Goal: Contribute content: Add original content to the website for others to see

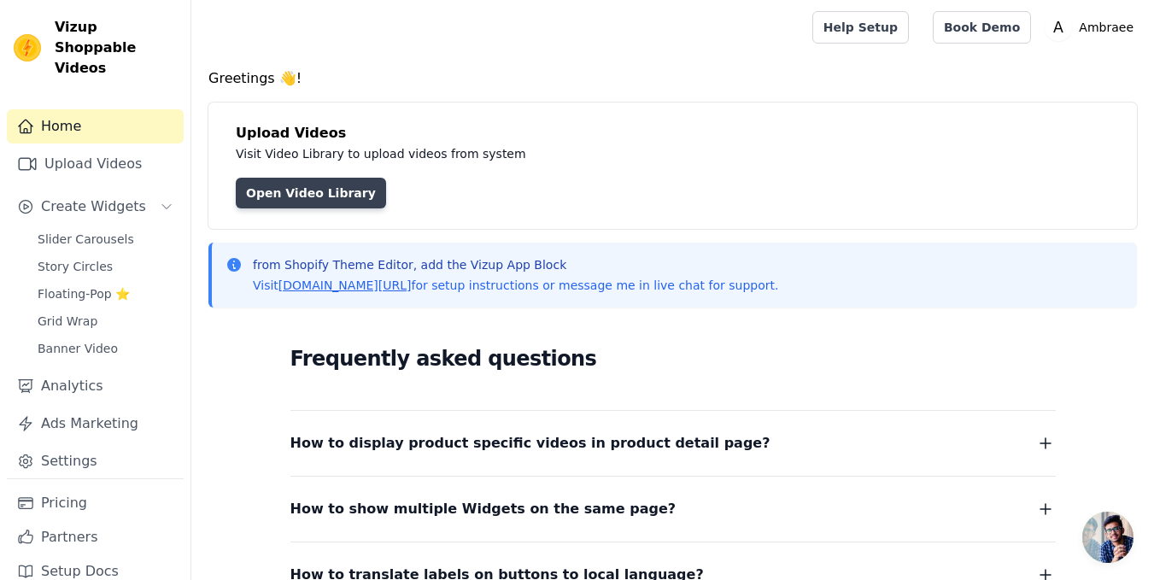
click at [338, 199] on link "Open Video Library" at bounding box center [311, 193] width 150 height 31
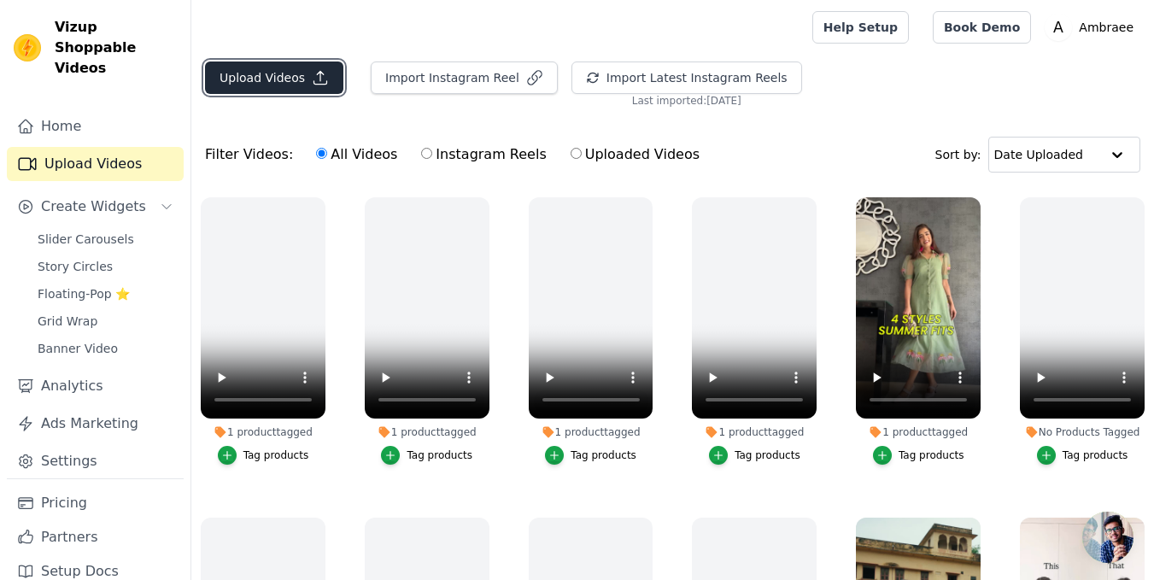
click at [256, 90] on button "Upload Videos" at bounding box center [274, 77] width 138 height 32
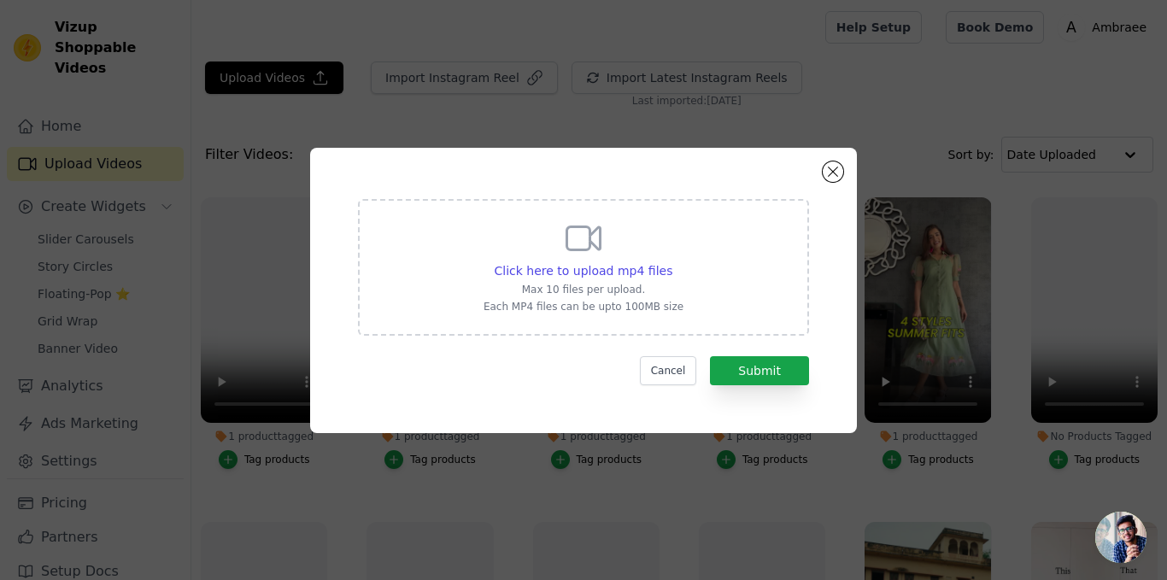
click at [539, 233] on div "Click here to upload mp4 files Max 10 files per upload. Each MP4 files can be u…" at bounding box center [583, 266] width 200 height 96
click at [671, 261] on input "Click here to upload mp4 files Max 10 files per upload. Each MP4 files can be u…" at bounding box center [671, 261] width 1 height 1
click at [625, 273] on span "Click here to upload mp4 files" at bounding box center [584, 271] width 179 height 14
click at [671, 262] on input "Click here to upload mp4 files Max 10 files per upload. Each MP4 files can be u…" at bounding box center [671, 261] width 1 height 1
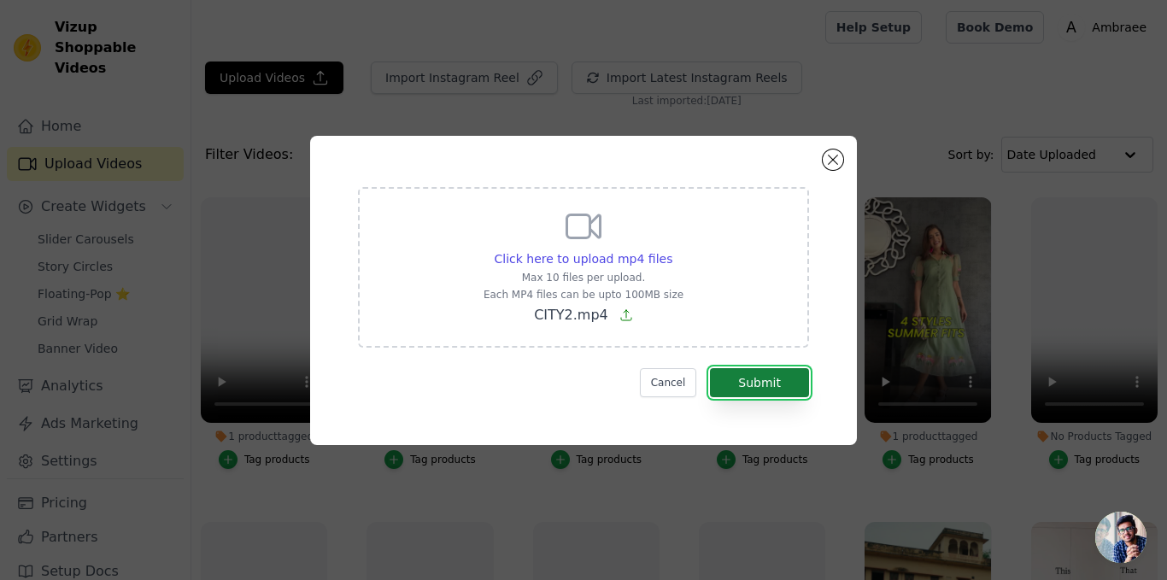
click at [773, 394] on button "Submit" at bounding box center [759, 382] width 99 height 29
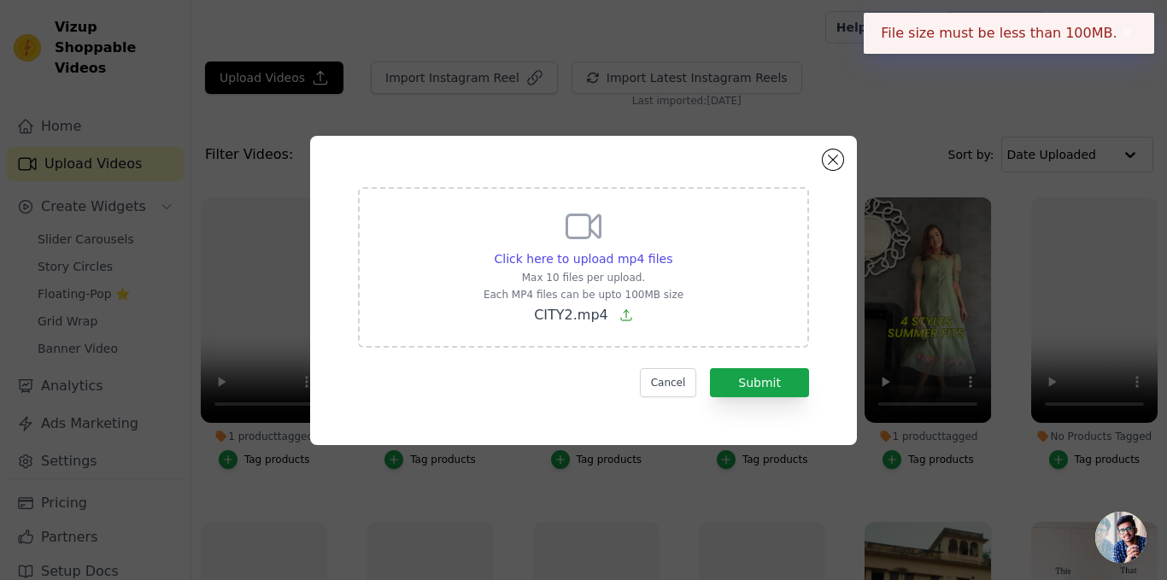
click at [596, 229] on icon at bounding box center [583, 226] width 41 height 41
click at [671, 249] on input "Click here to upload mp4 files Max 10 files per upload. Each MP4 files can be u…" at bounding box center [671, 249] width 1 height 1
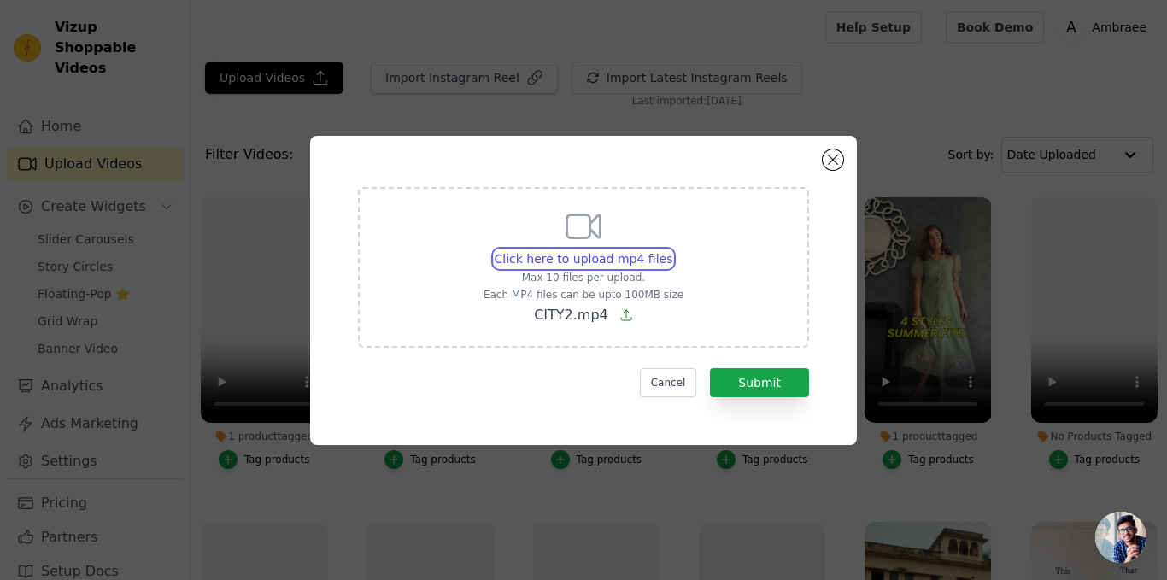
type input "C:\fakepath\7th Video.mp4"
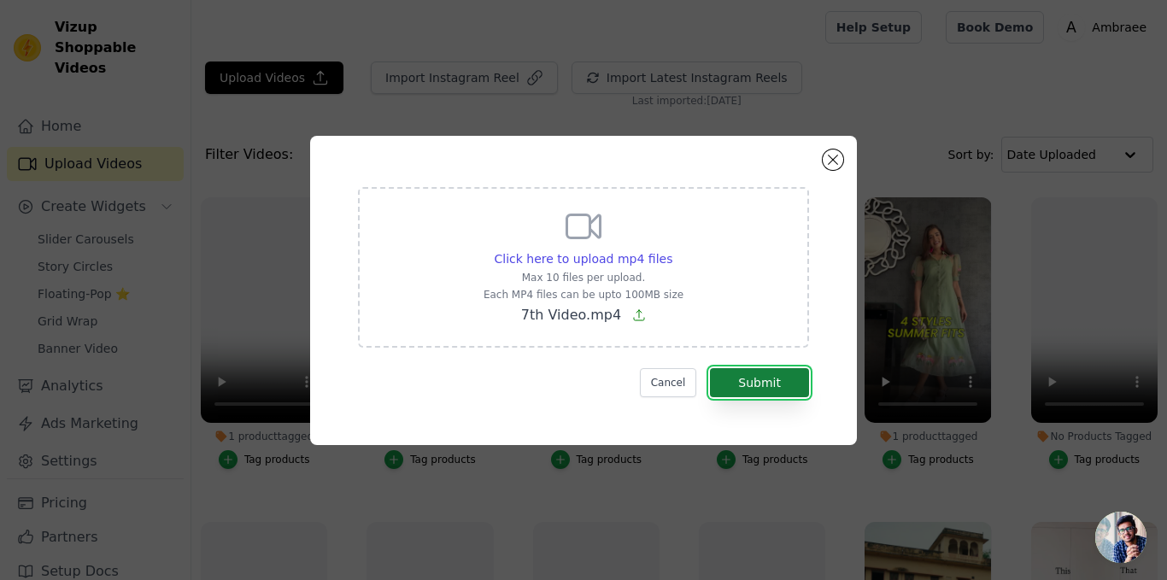
click at [760, 375] on button "Submit" at bounding box center [759, 382] width 99 height 29
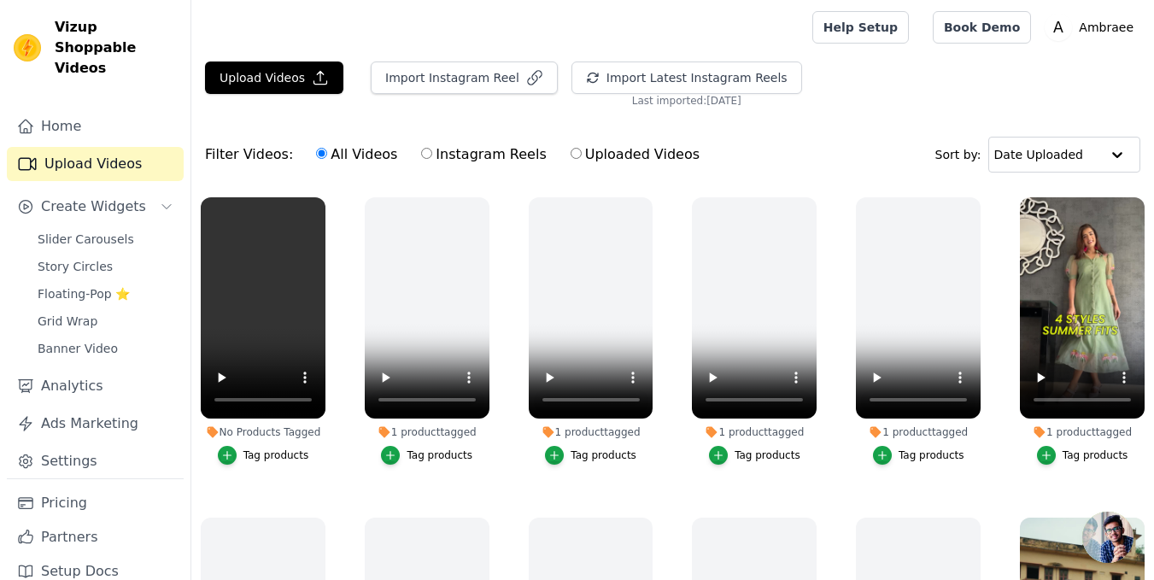
click at [276, 450] on div "Tag products" at bounding box center [276, 455] width 66 height 14
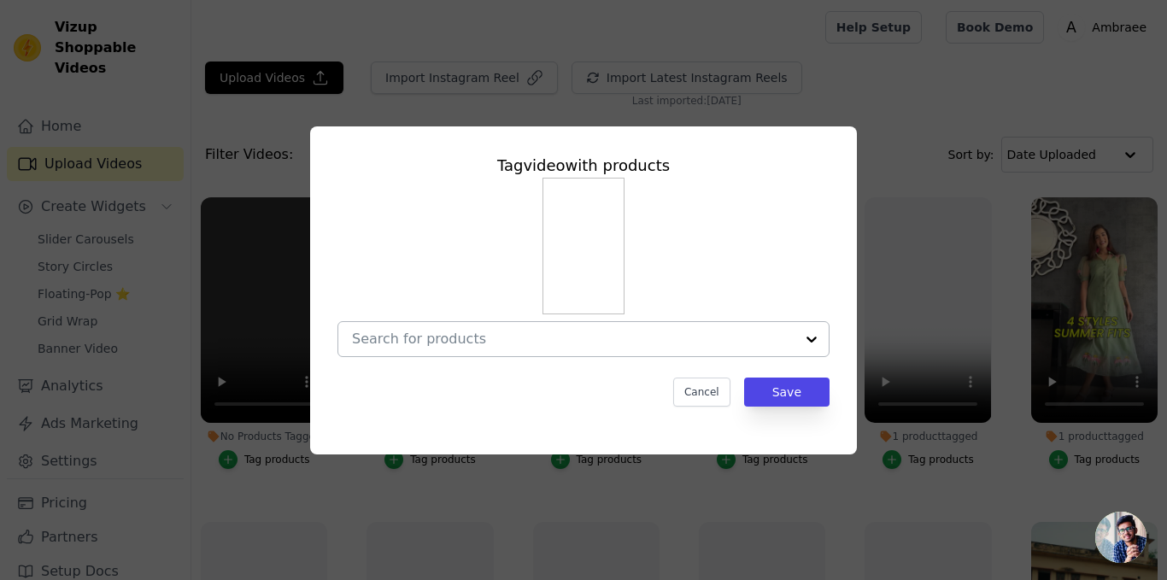
click at [504, 335] on input "No Products Tagged Tag video with products Cancel Save Tag products" at bounding box center [573, 339] width 442 height 16
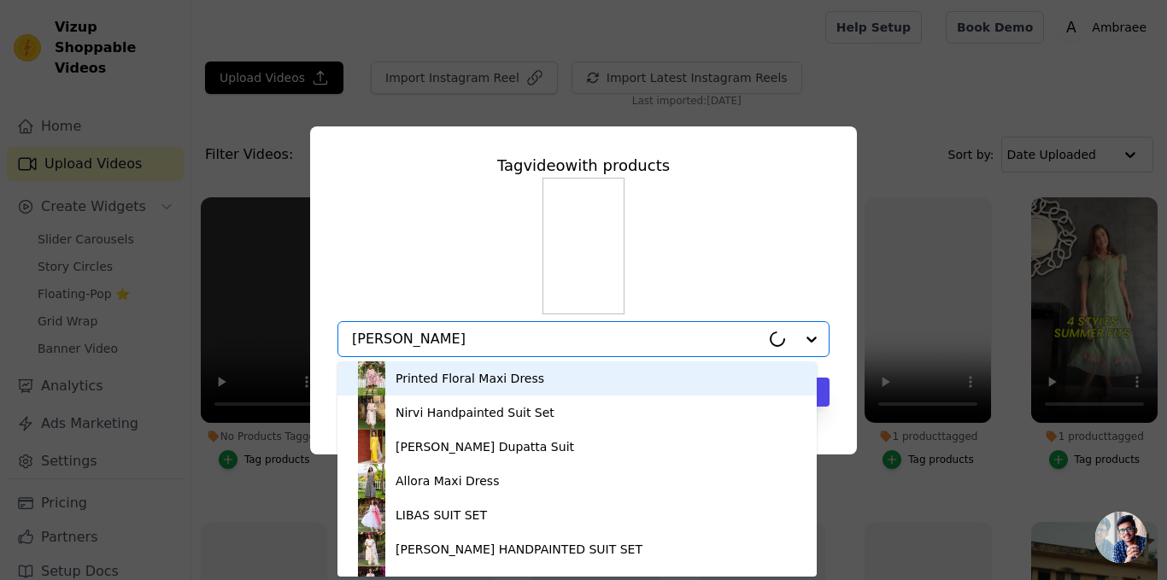
type input "white kurta"
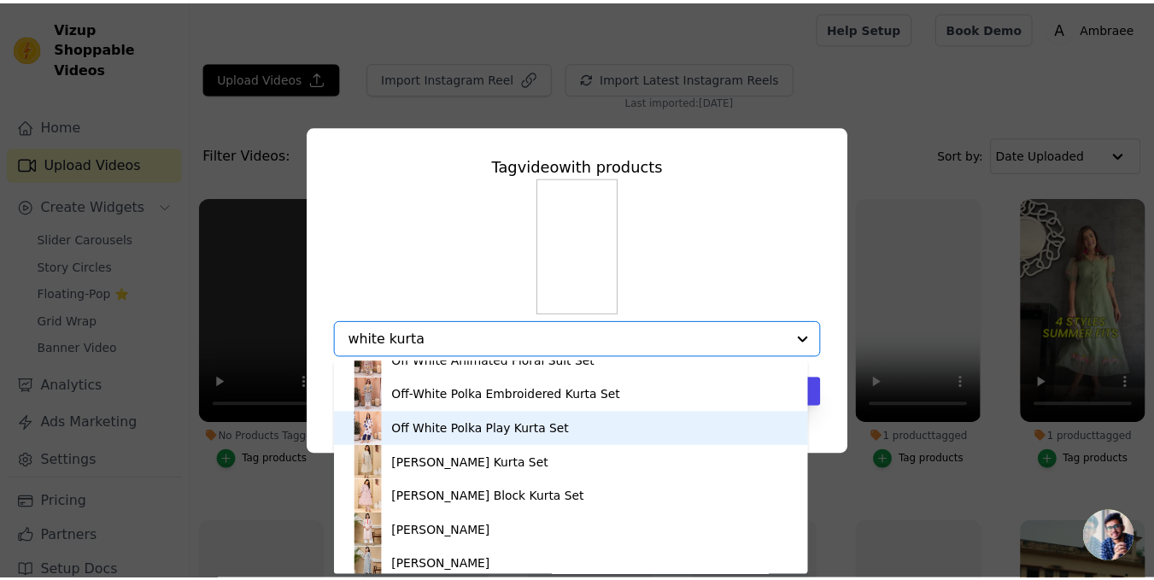
scroll to position [1879, 0]
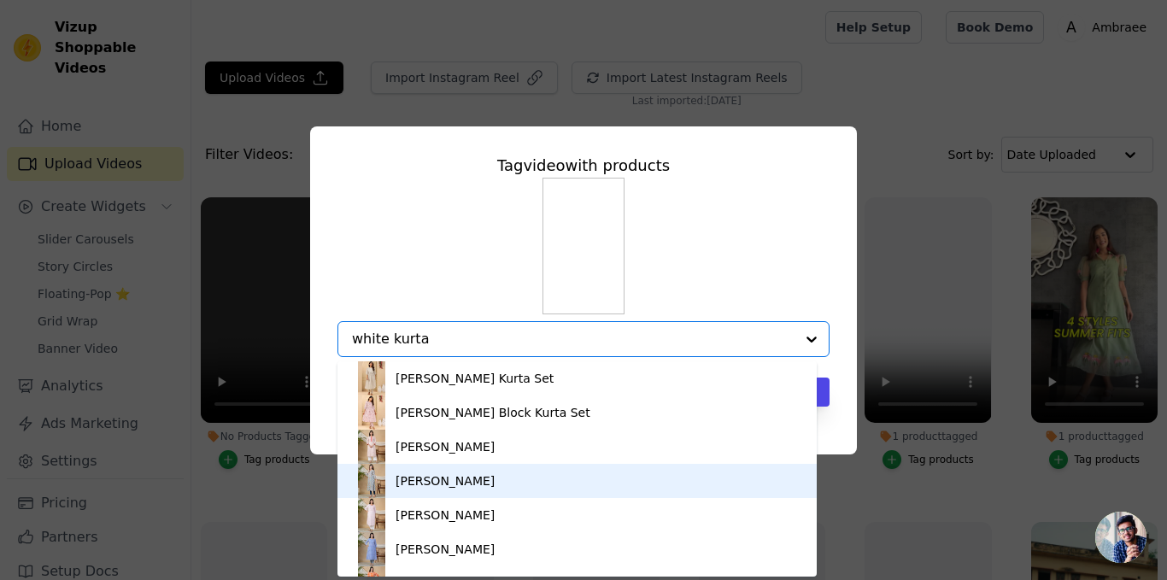
click at [484, 485] on div "[PERSON_NAME]" at bounding box center [576, 481] width 445 height 34
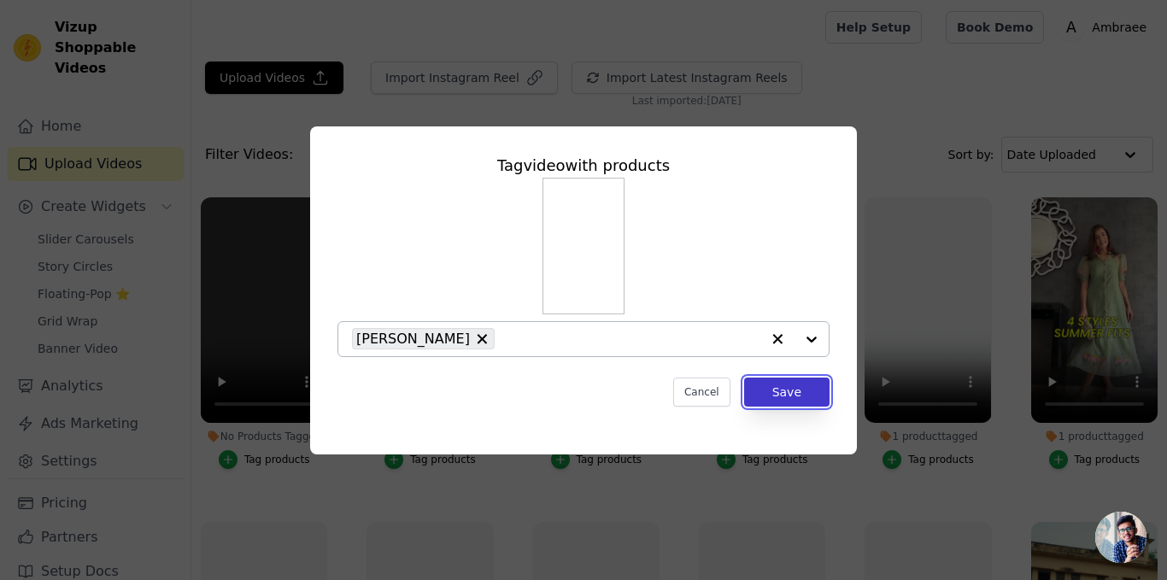
click at [795, 390] on button "Save" at bounding box center [786, 392] width 85 height 29
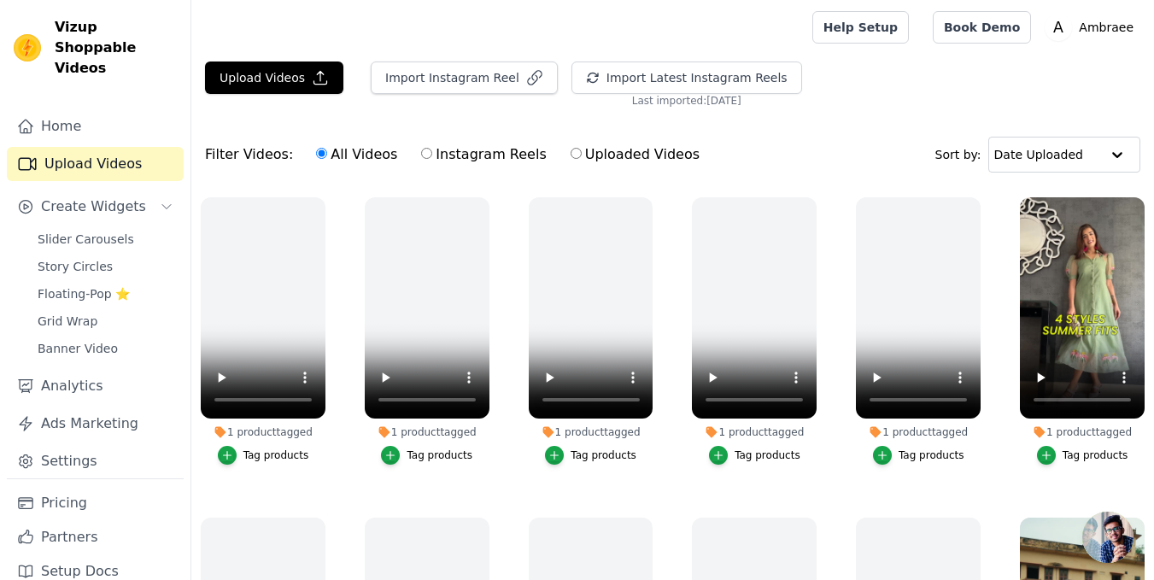
click at [304, 476] on div "1 product tagged Tag products" at bounding box center [262, 334] width 143 height 293
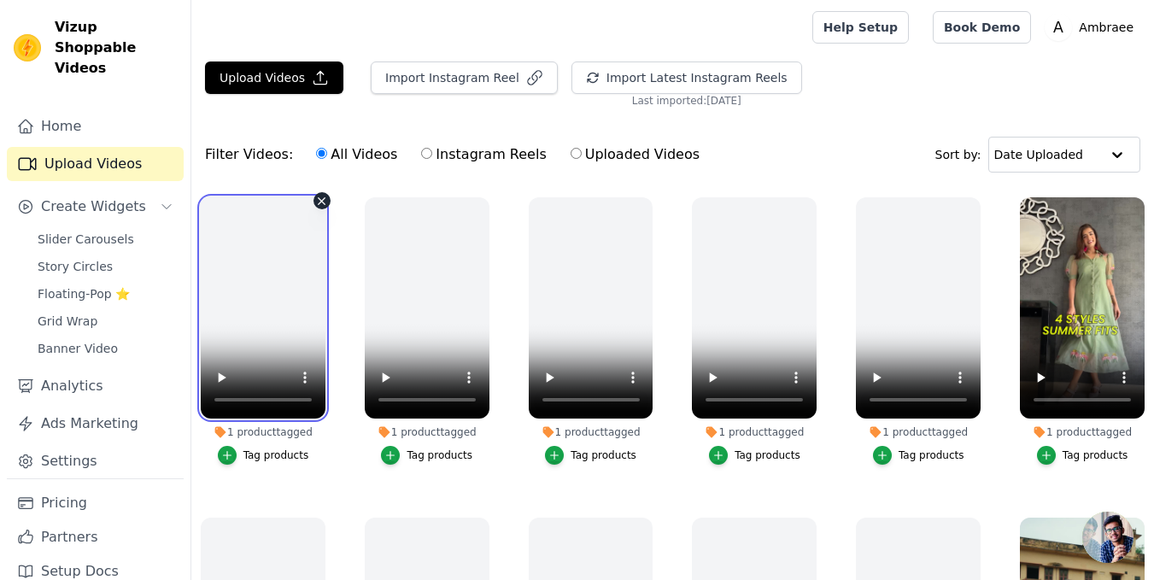
click at [284, 246] on video at bounding box center [263, 307] width 125 height 221
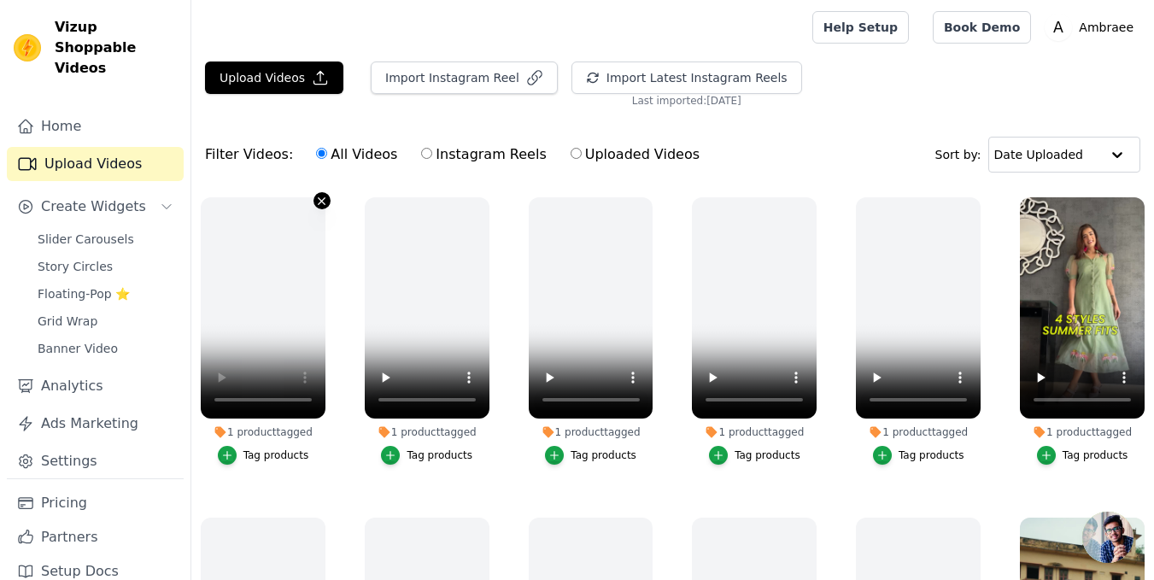
click at [320, 201] on icon "button" at bounding box center [322, 200] width 7 height 7
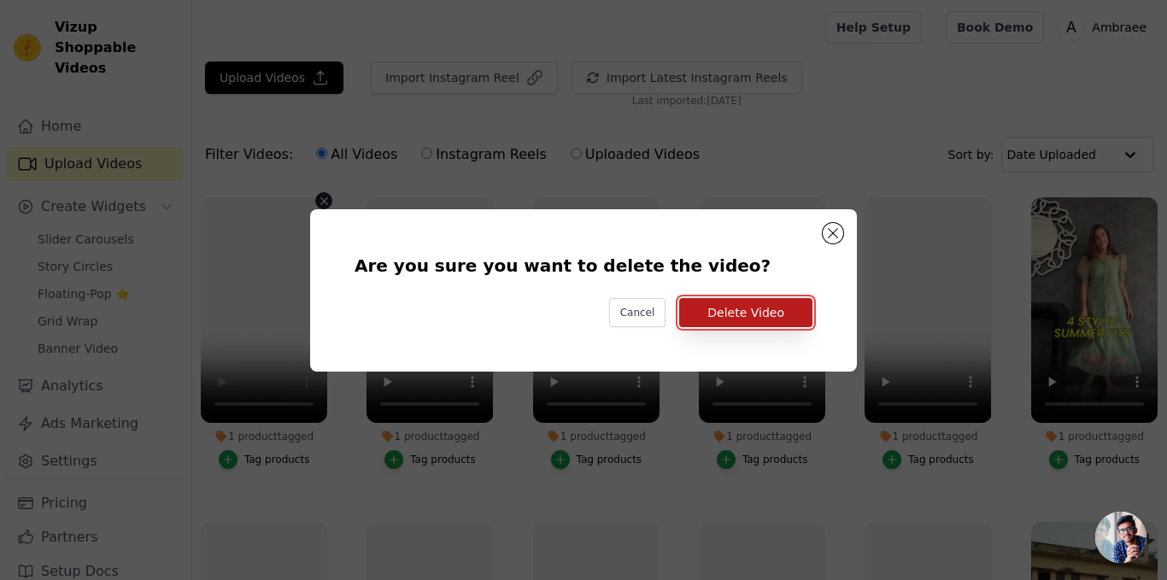
click at [741, 321] on button "Delete Video" at bounding box center [745, 312] width 133 height 29
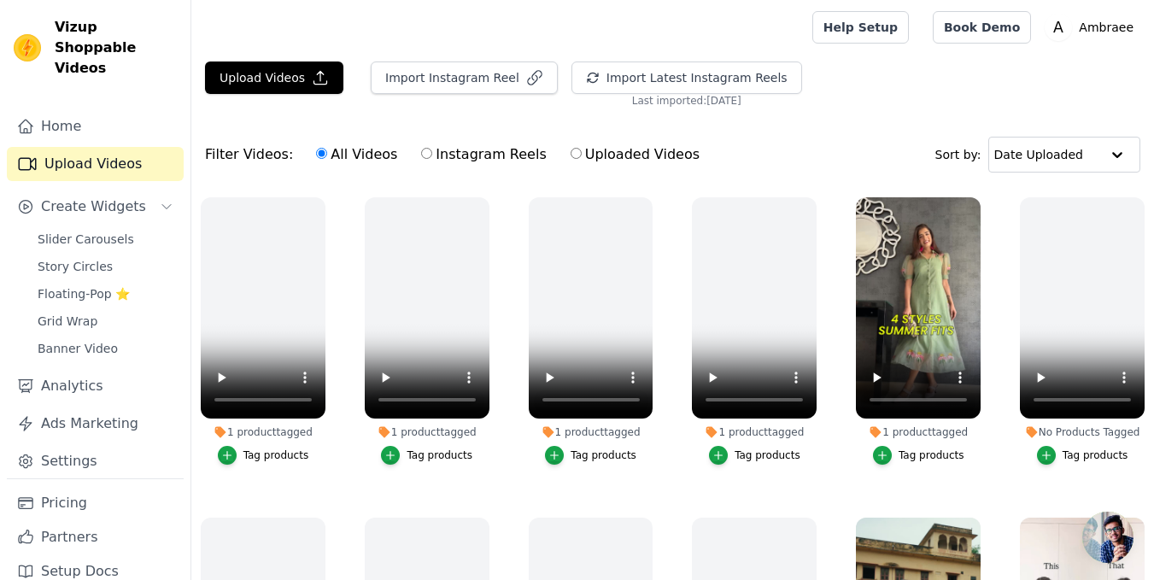
click at [464, 155] on label "Instagram Reels" at bounding box center [483, 154] width 126 height 22
click at [432, 155] on input "Instagram Reels" at bounding box center [426, 153] width 11 height 11
radio input "true"
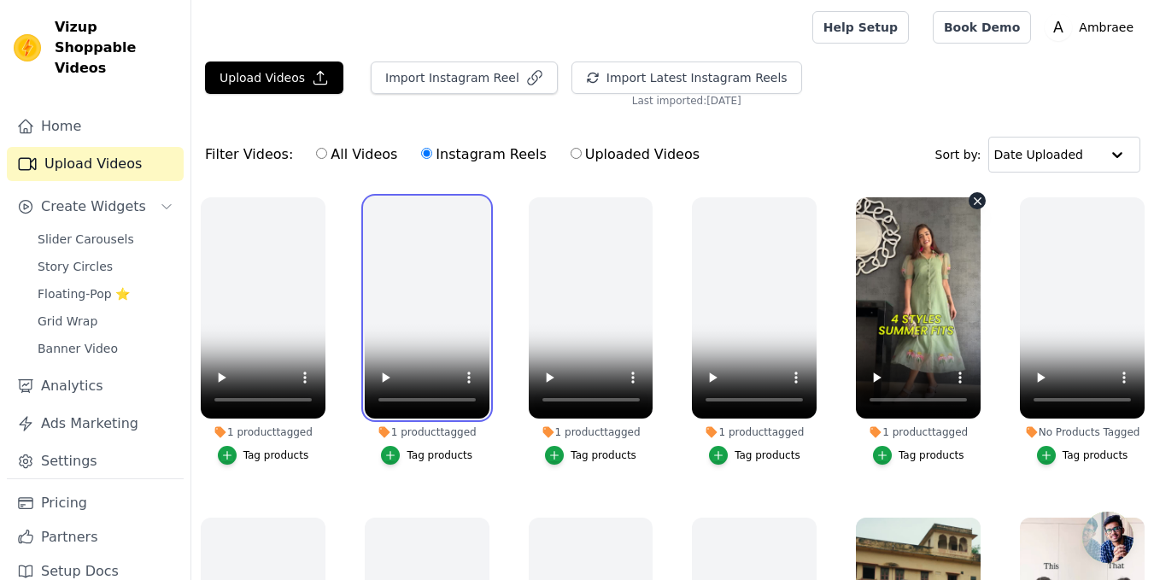
click at [1081, 367] on ul "1 product tagged Tag products 1 product tagged Tag products 1 product tagged Ta…" at bounding box center [672, 450] width 963 height 525
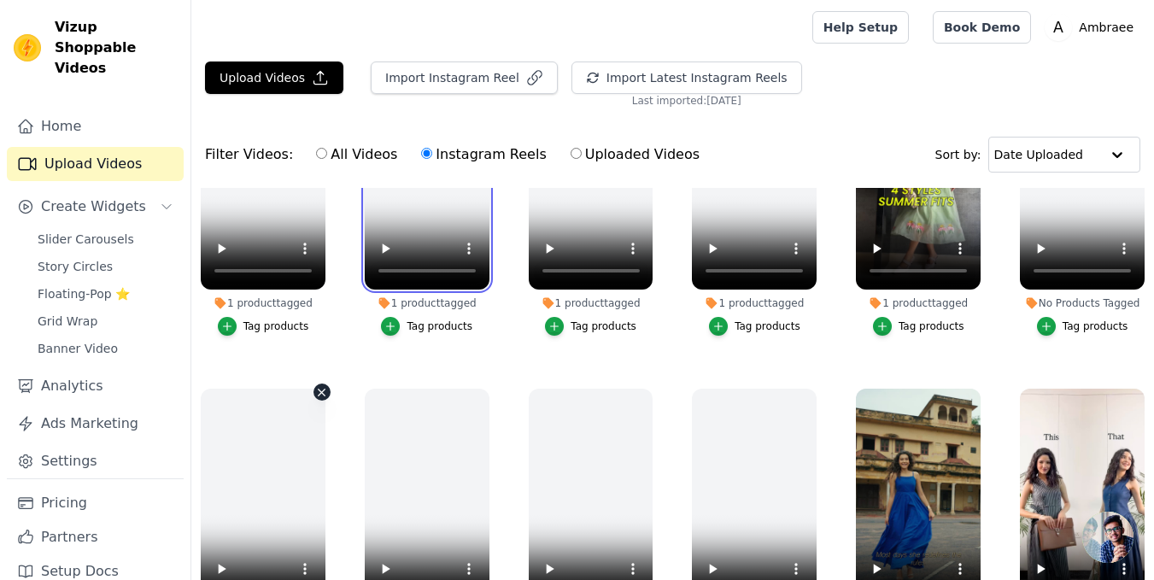
scroll to position [0, 0]
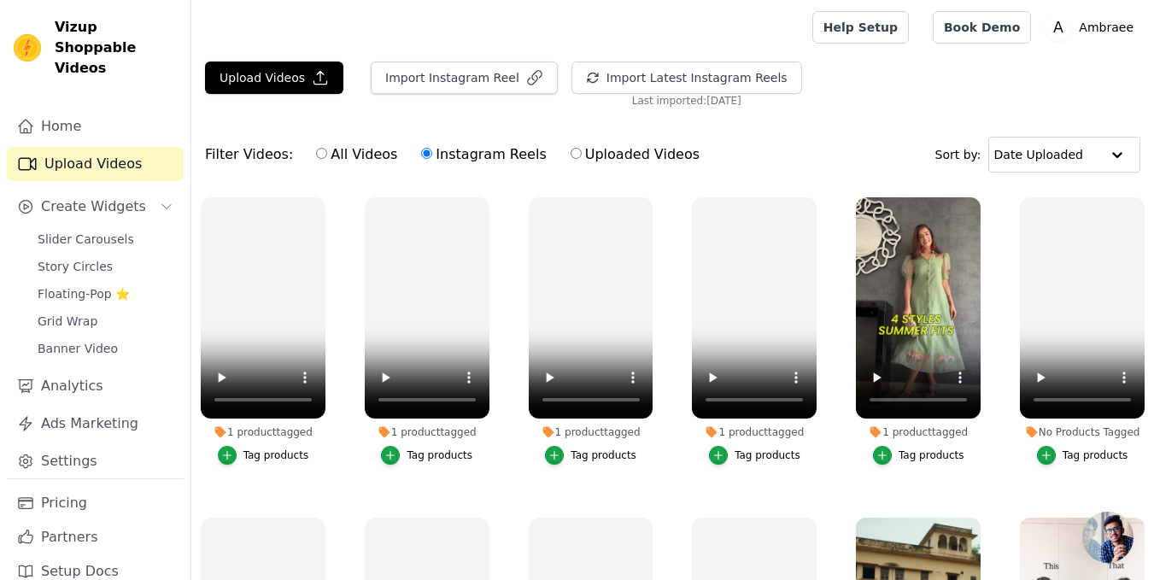
click at [330, 154] on label "All Videos" at bounding box center [356, 154] width 83 height 22
click at [327, 154] on input "All Videos" at bounding box center [321, 153] width 11 height 11
radio input "true"
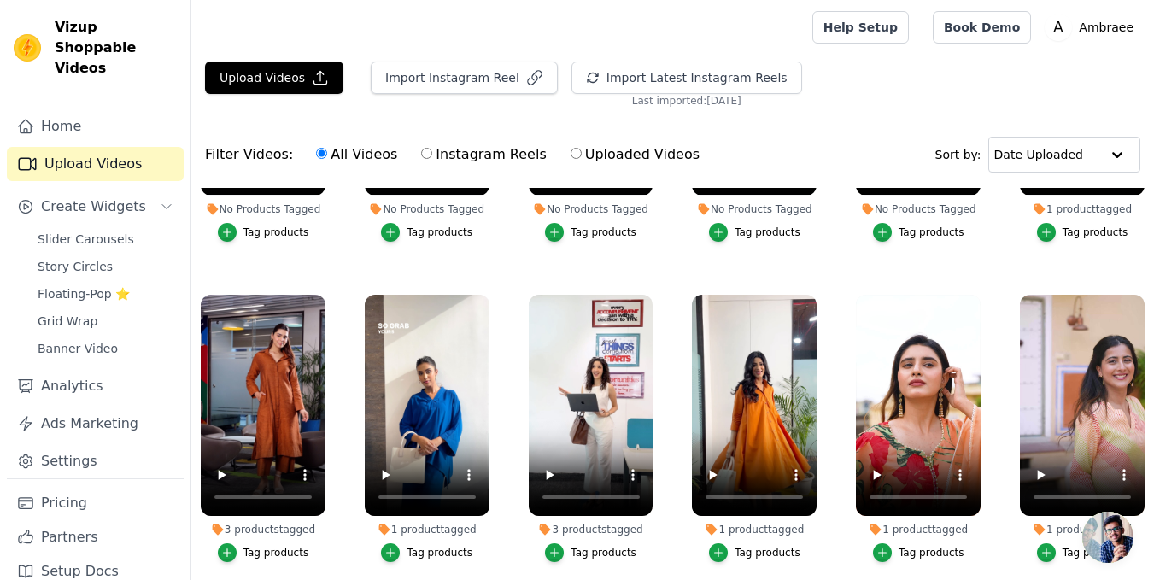
scroll to position [598, 0]
